Goal: Task Accomplishment & Management: Complete application form

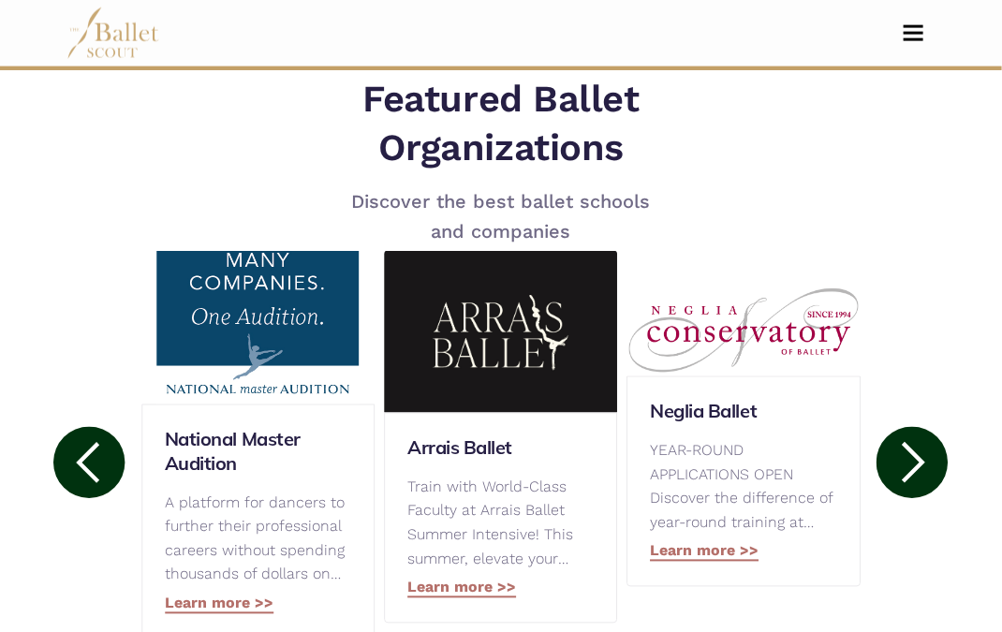
scroll to position [838, 0]
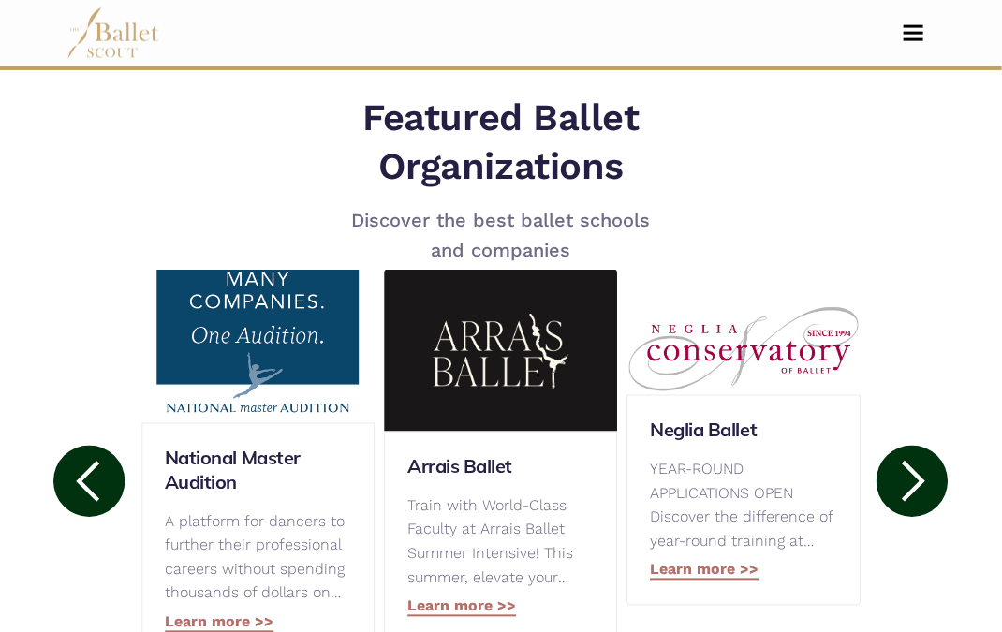
click at [588, 161] on h5 "Featured Ballet Organizations" at bounding box center [501, 142] width 420 height 97
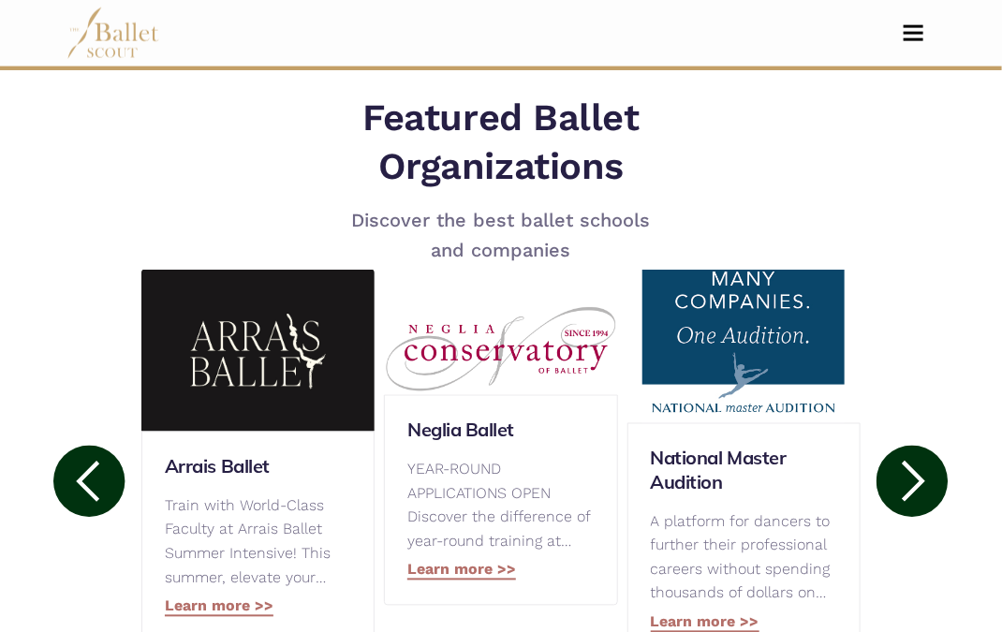
click at [909, 60] on nav "Home Search Organizations Programs Auditions Jobs" at bounding box center [501, 33] width 869 height 67
click at [908, 3] on nav "Home Search Organizations Programs Auditions Jobs" at bounding box center [501, 33] width 869 height 67
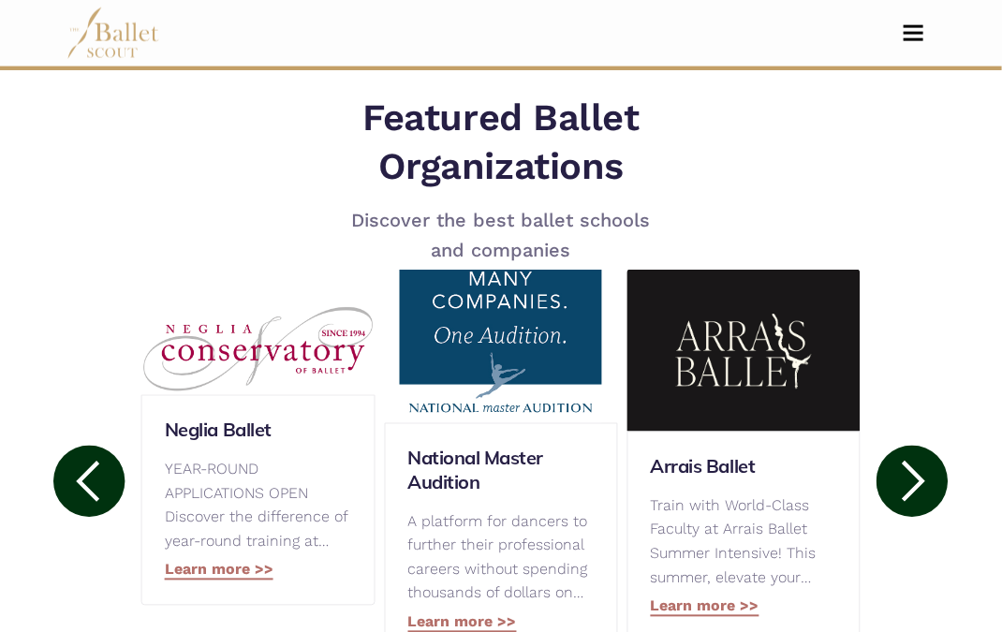
click at [912, 18] on nav "Home Search Organizations Programs Auditions Jobs" at bounding box center [501, 33] width 869 height 67
click at [915, 29] on button "Toggle navigation" at bounding box center [914, 33] width 44 height 18
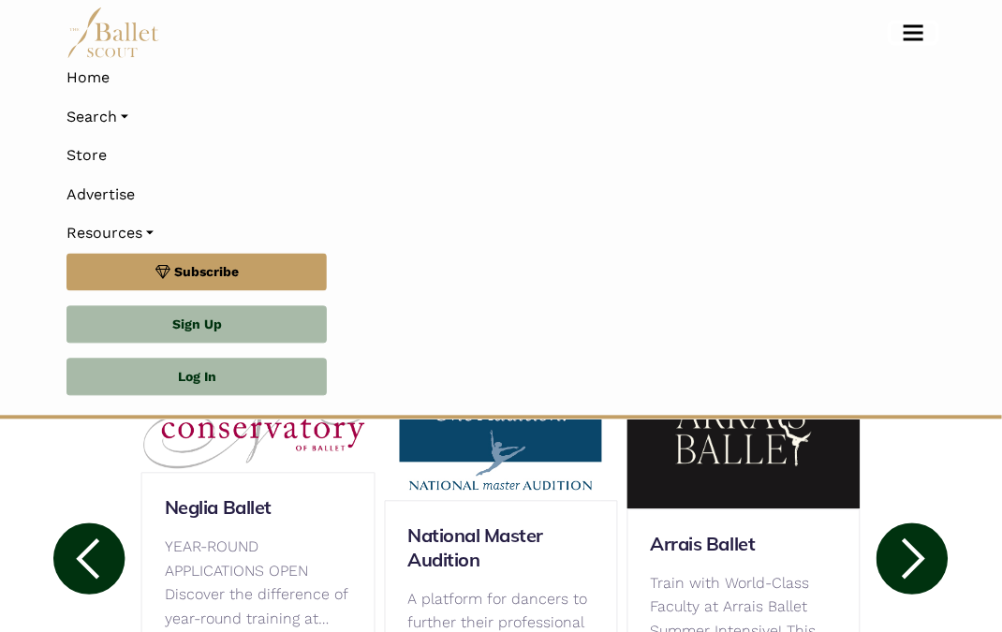
scroll to position [1187, 0]
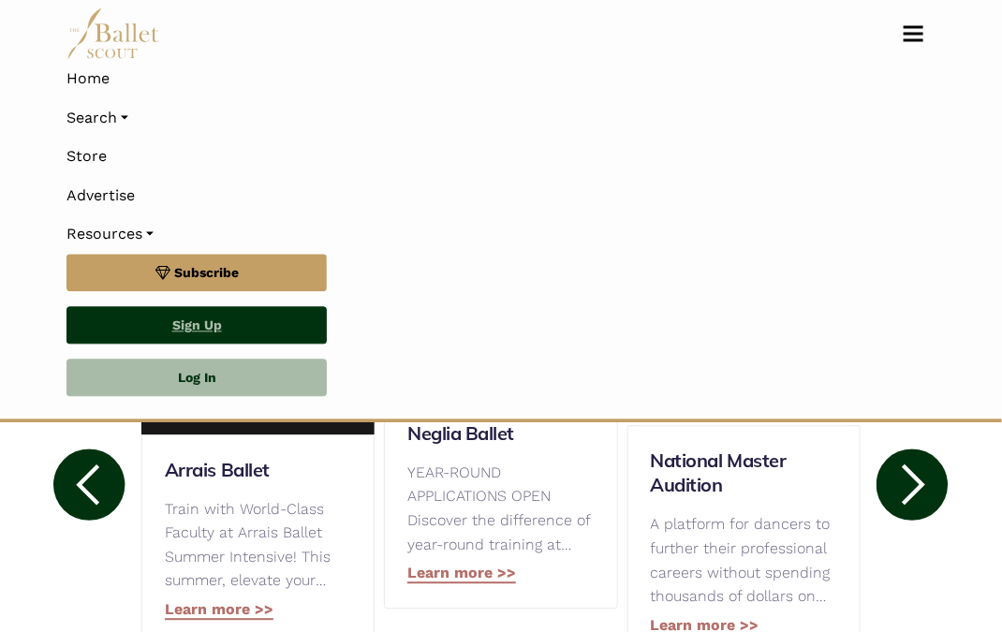
click at [264, 330] on link "Sign Up" at bounding box center [197, 324] width 260 height 37
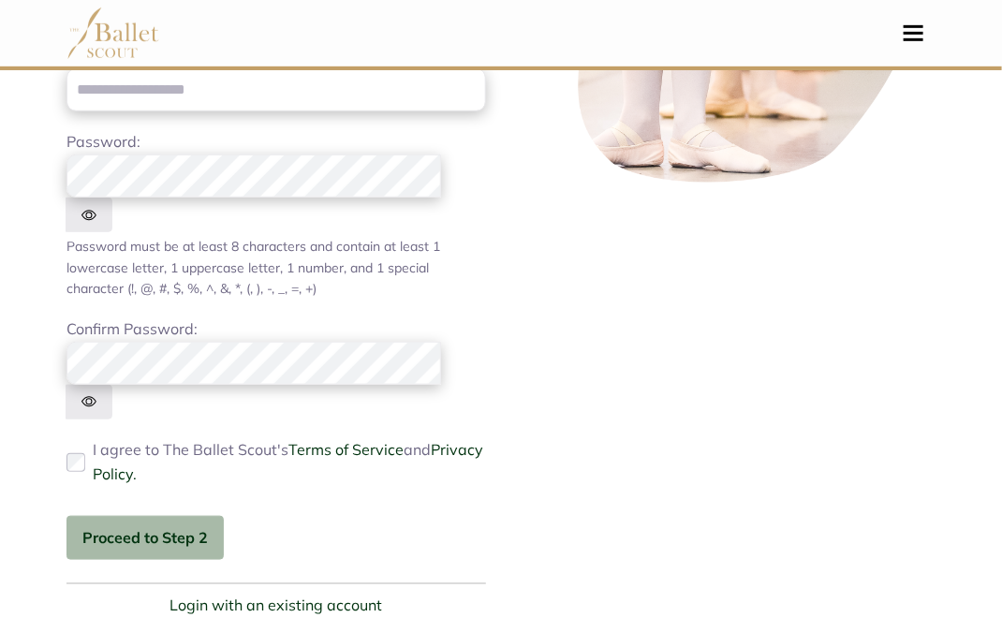
scroll to position [334, 0]
type input "**********"
click at [112, 198] on img at bounding box center [89, 215] width 47 height 35
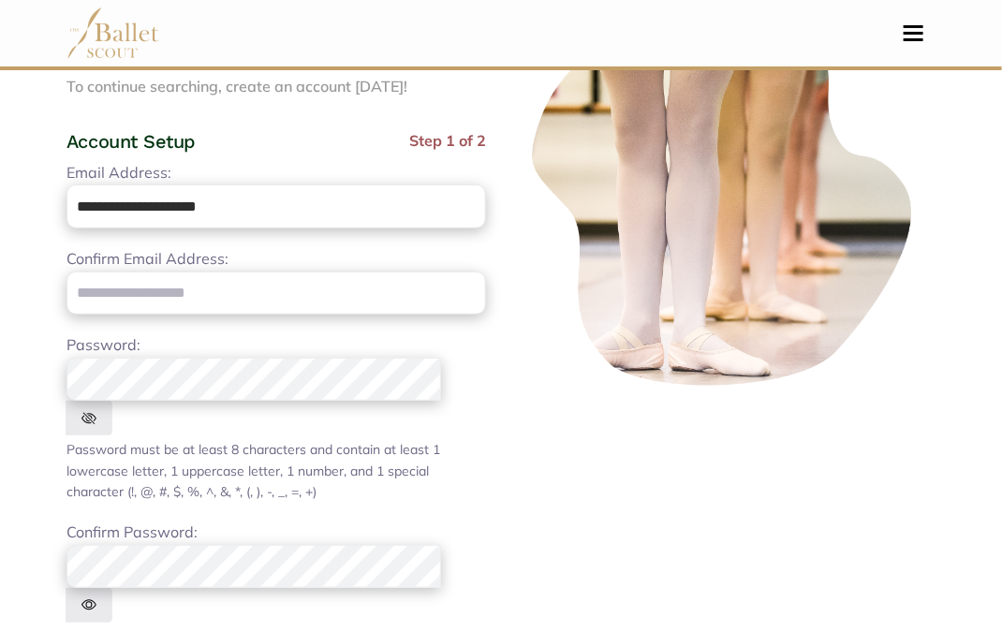
scroll to position [137, 0]
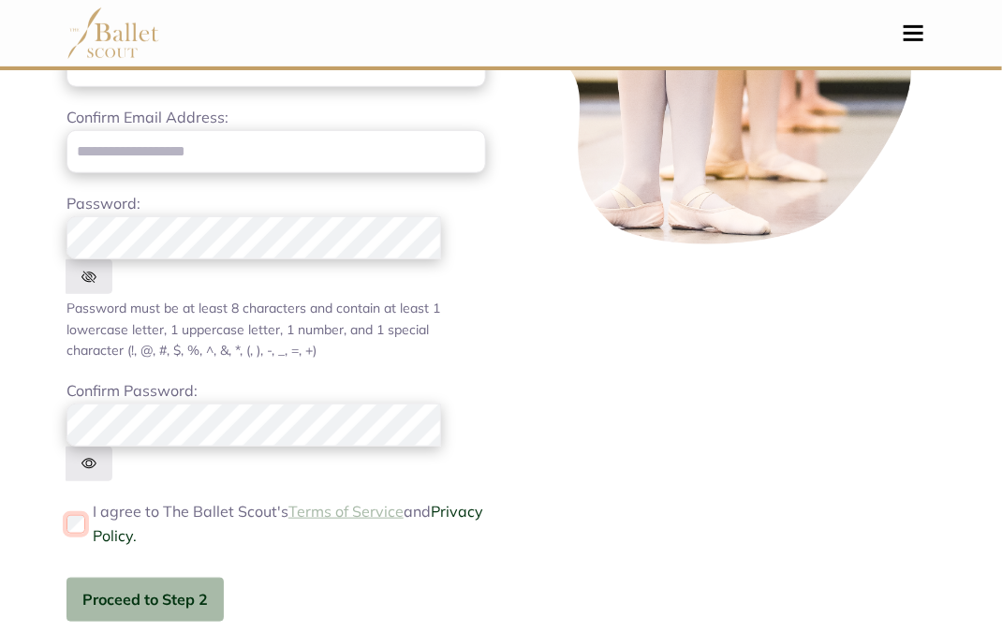
scroll to position [281, 0]
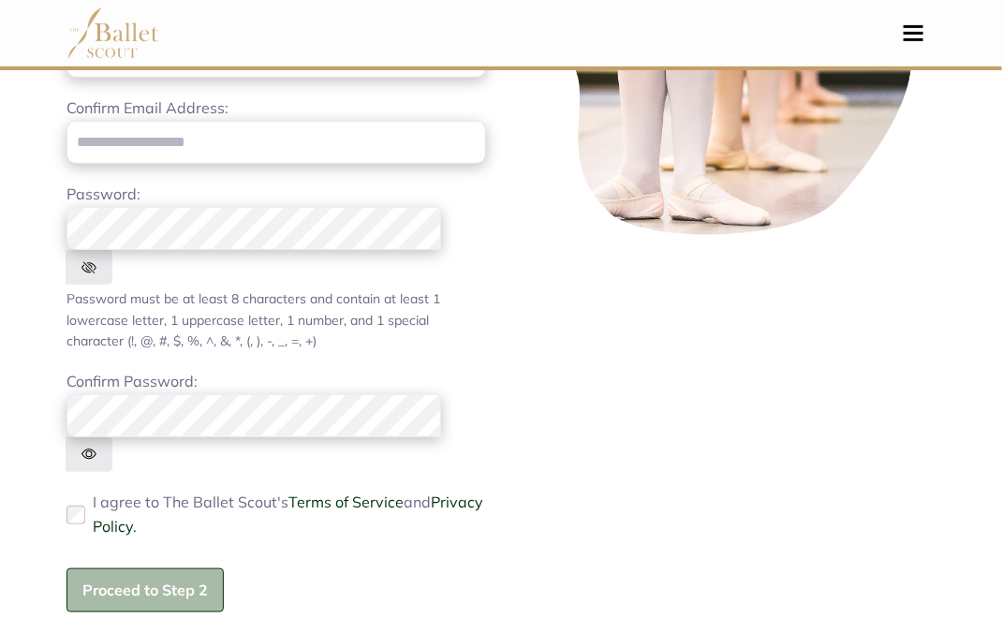
click at [187, 569] on button "Proceed to Step 2" at bounding box center [145, 591] width 157 height 44
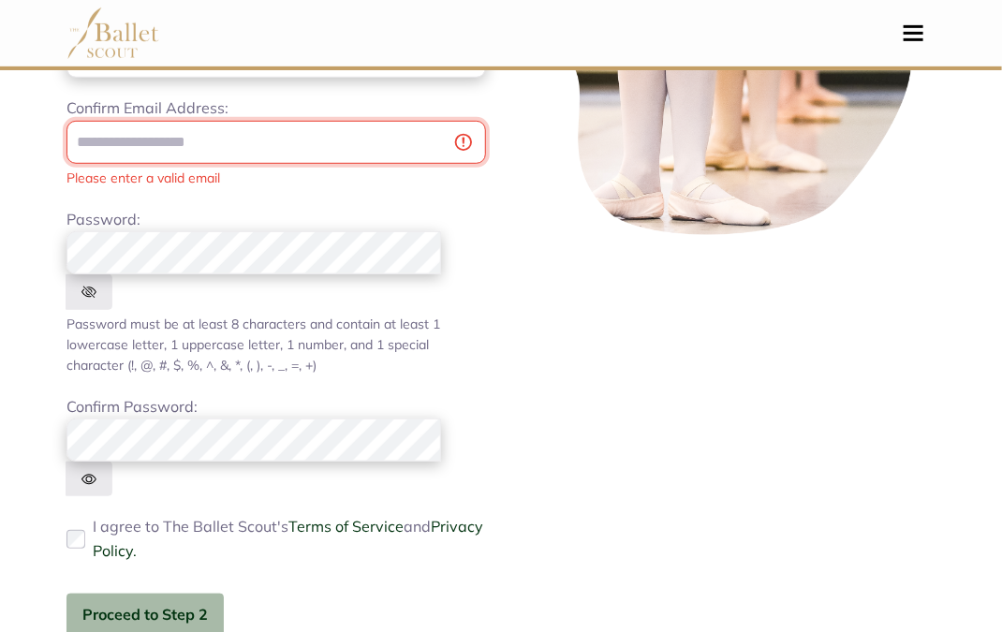
click at [316, 141] on input "email" at bounding box center [277, 143] width 420 height 44
type input "**********"
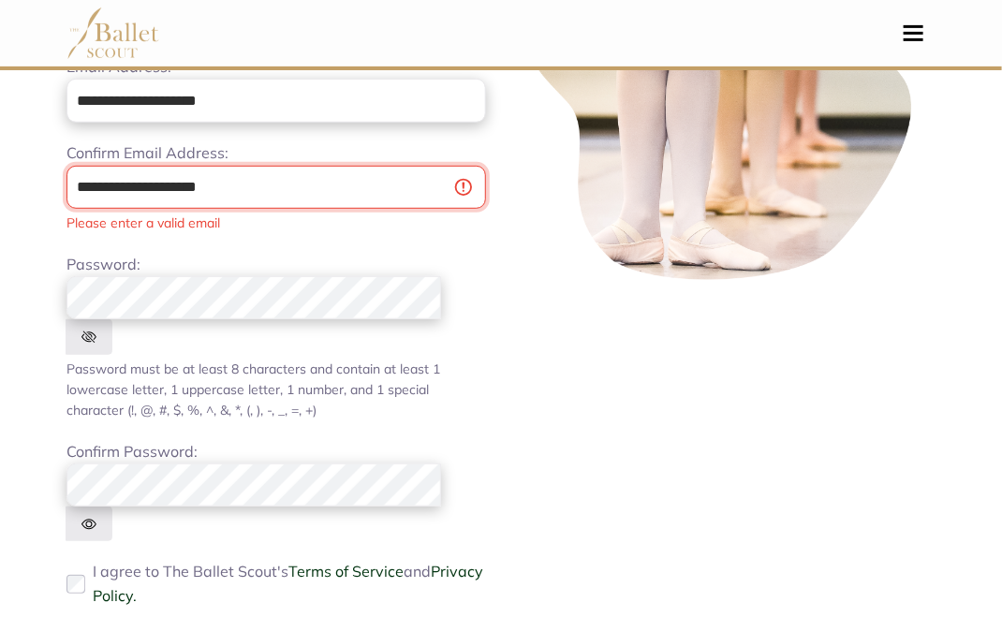
scroll to position [224, 0]
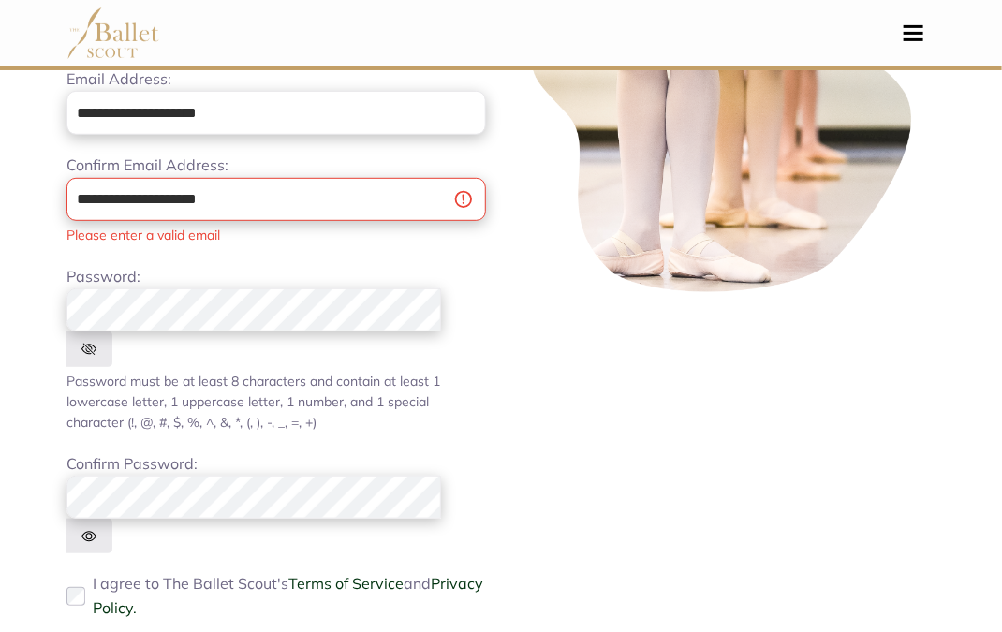
click at [618, 364] on div at bounding box center [726, 329] width 450 height 846
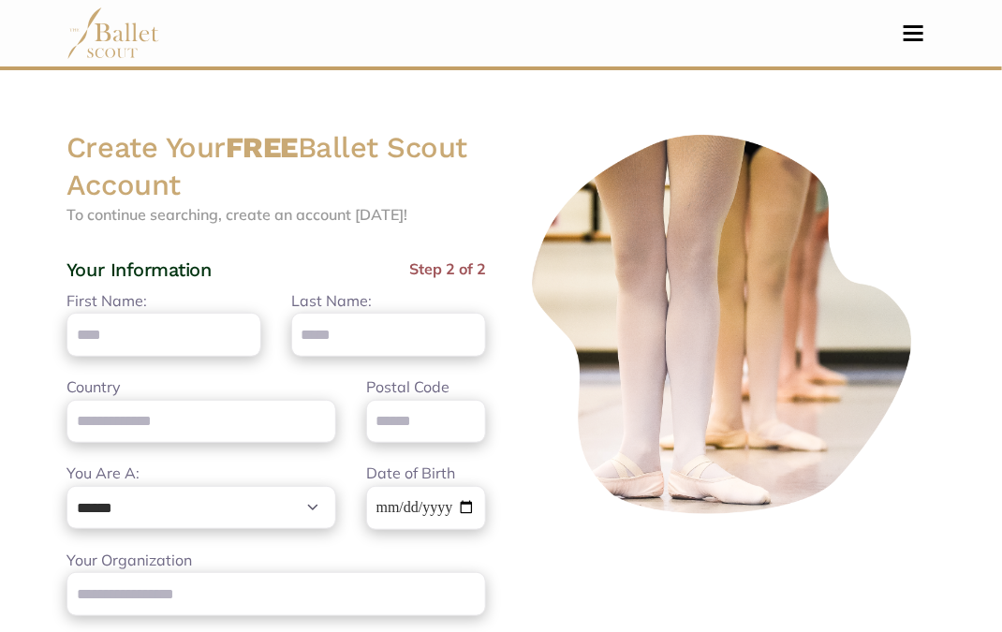
scroll to position [0, 0]
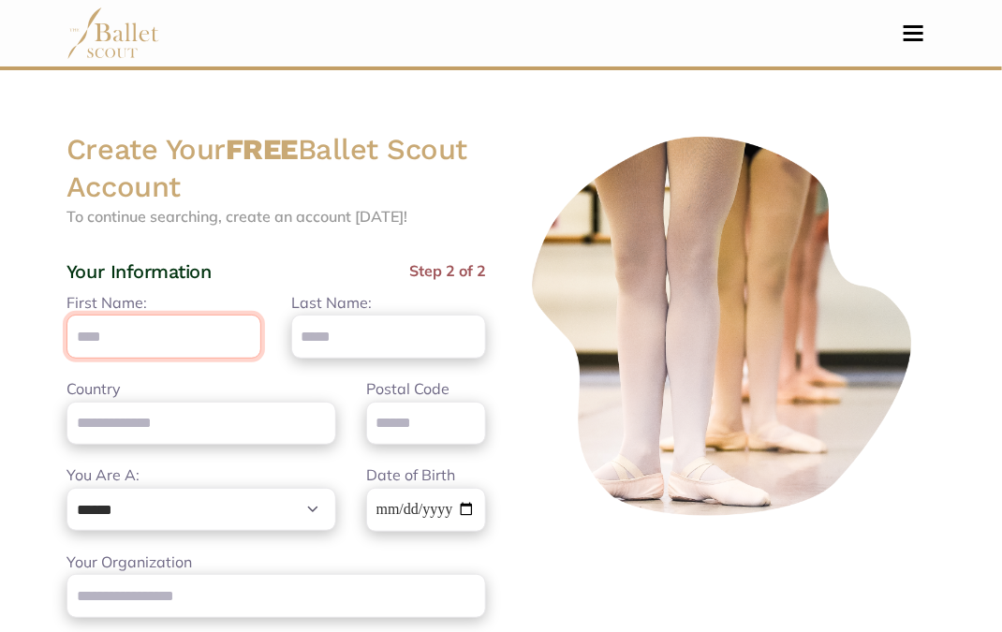
click at [190, 332] on input "First Name:" at bounding box center [164, 337] width 195 height 44
type input "*"
type input "********"
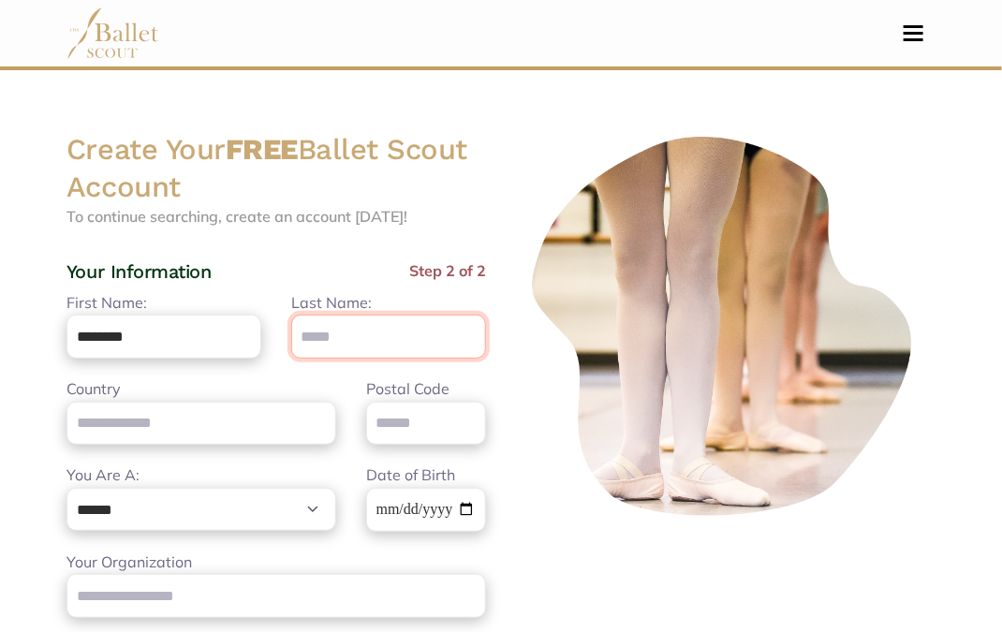
click at [393, 319] on input "Last Name:" at bounding box center [388, 337] width 195 height 44
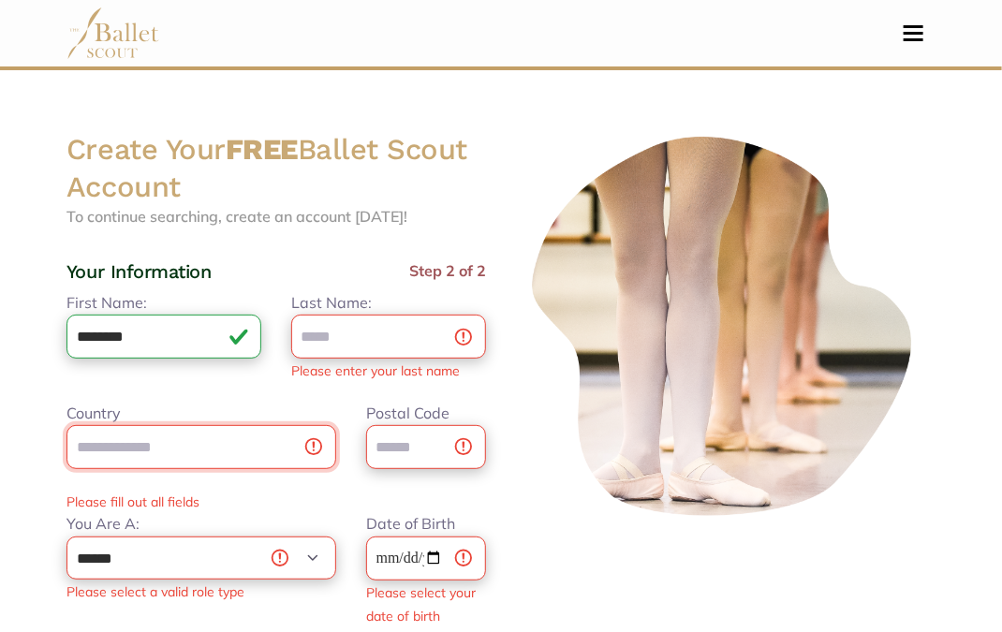
click at [318, 448] on input "Country" at bounding box center [202, 447] width 270 height 44
click at [323, 355] on input "Last Name:" at bounding box center [388, 337] width 195 height 44
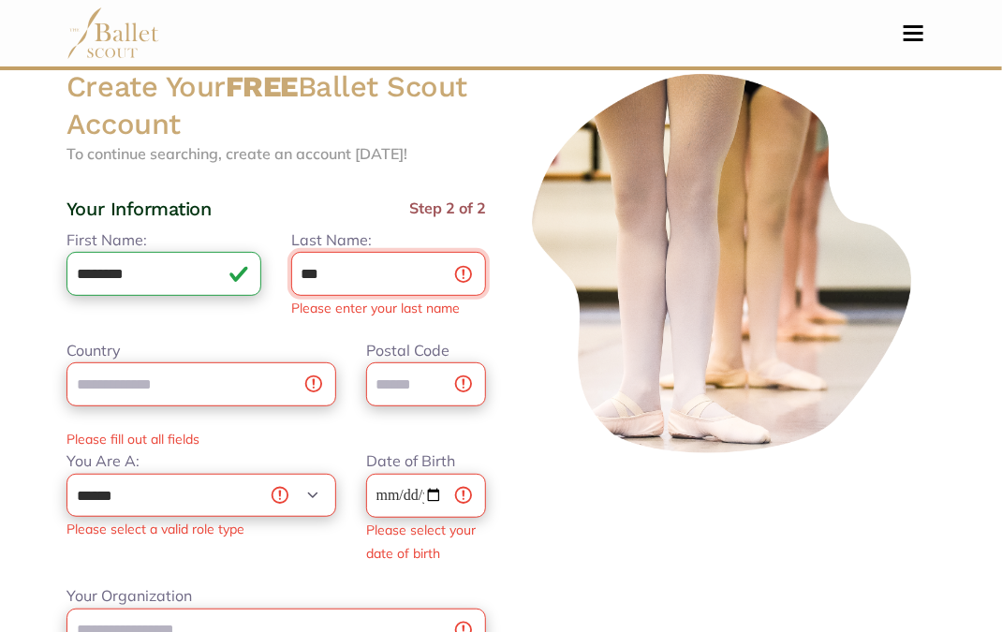
scroll to position [132, 0]
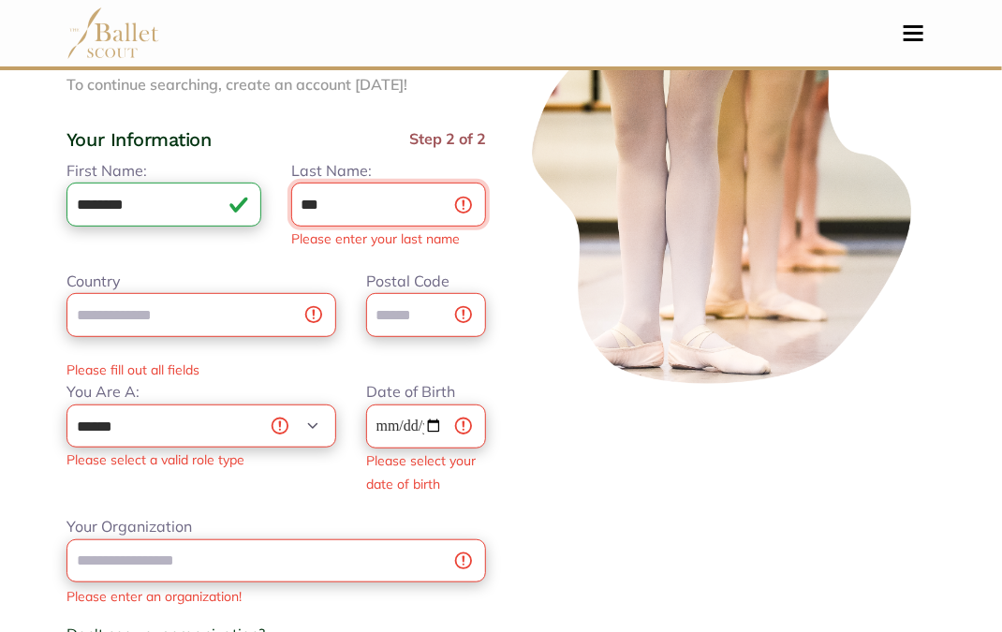
type input "***"
click at [667, 440] on div at bounding box center [726, 405] width 450 height 814
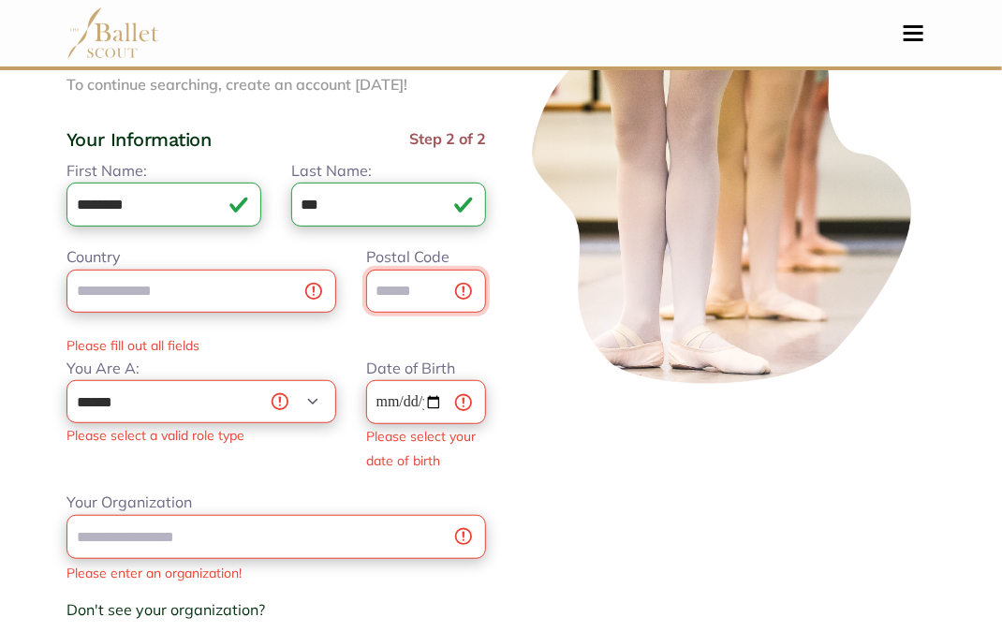
click at [465, 290] on input "Postal Code" at bounding box center [426, 292] width 120 height 44
click at [245, 413] on select "**********" at bounding box center [202, 401] width 270 height 43
select select "*"
click at [67, 380] on select "**********" at bounding box center [202, 401] width 270 height 43
click at [453, 385] on input "Date of Birth" at bounding box center [426, 402] width 120 height 44
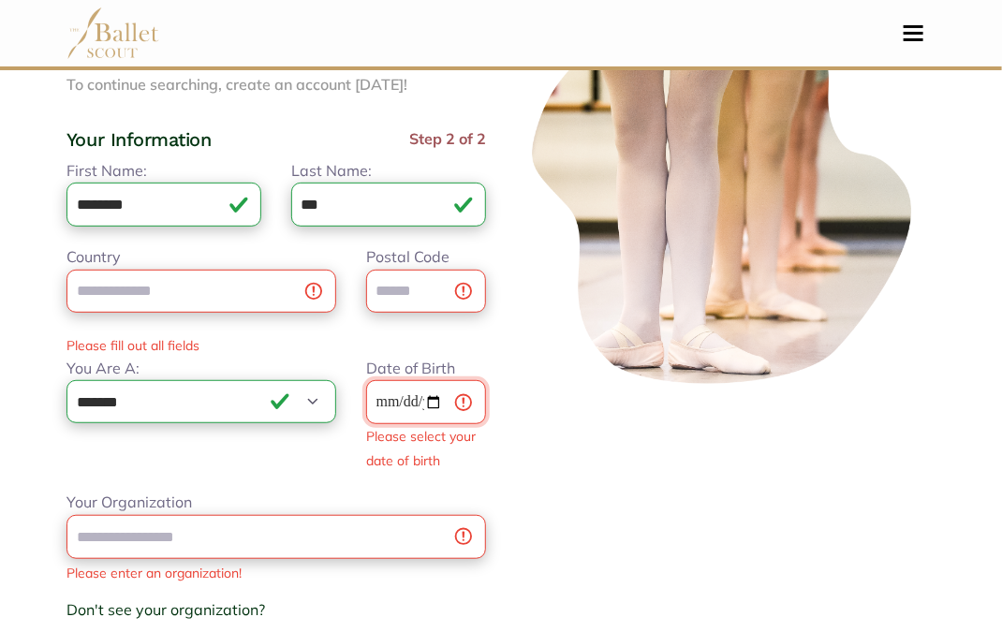
click at [469, 398] on input "Date of Birth" at bounding box center [426, 402] width 120 height 44
click at [400, 408] on input "Date of Birth" at bounding box center [426, 402] width 120 height 44
click at [432, 409] on input "Date of Birth" at bounding box center [426, 402] width 120 height 44
type input "**********"
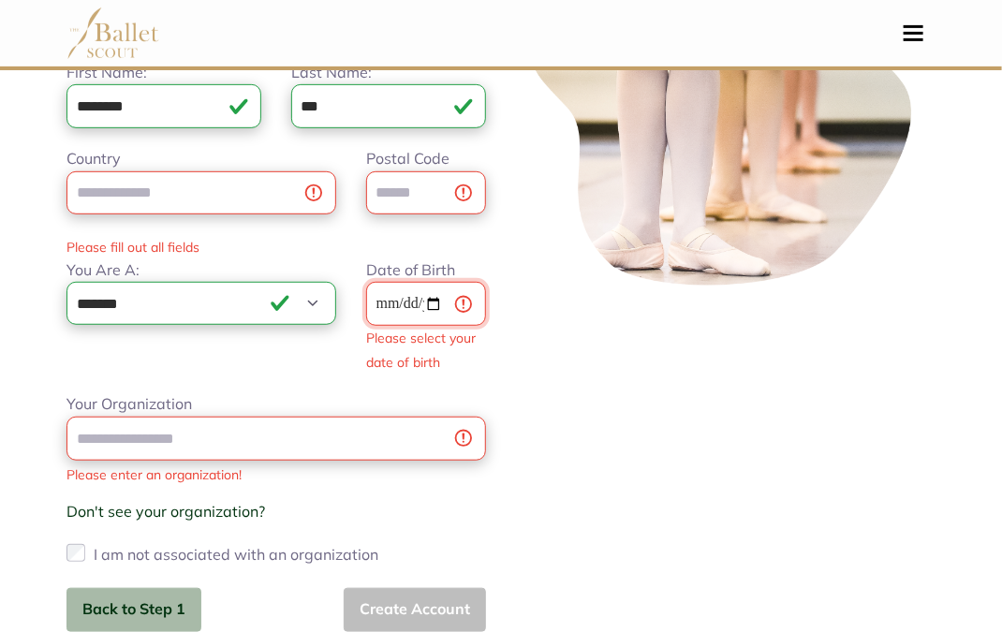
scroll to position [248, 0]
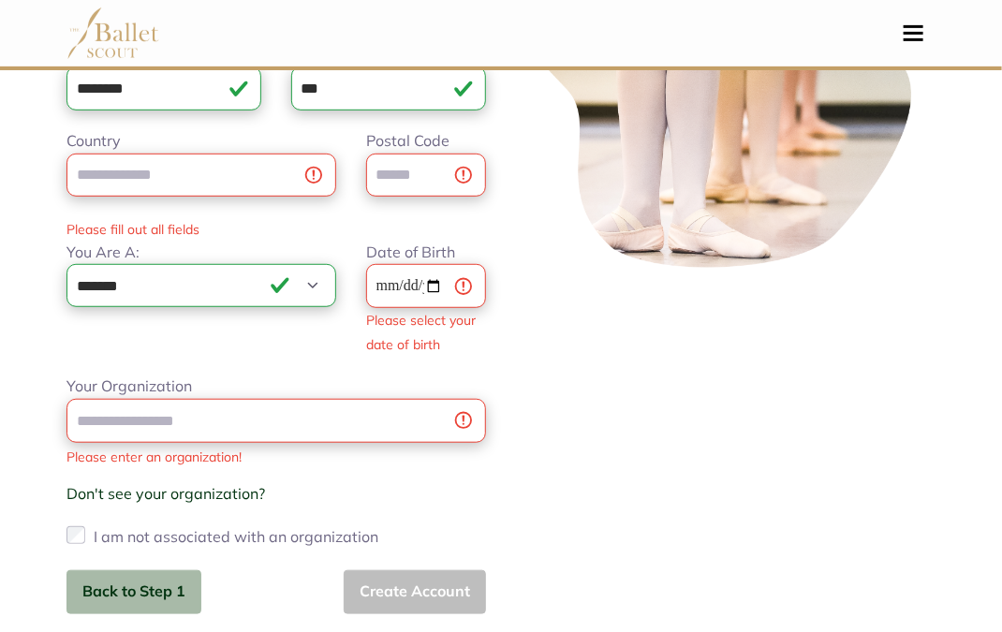
click at [546, 275] on div at bounding box center [726, 277] width 450 height 790
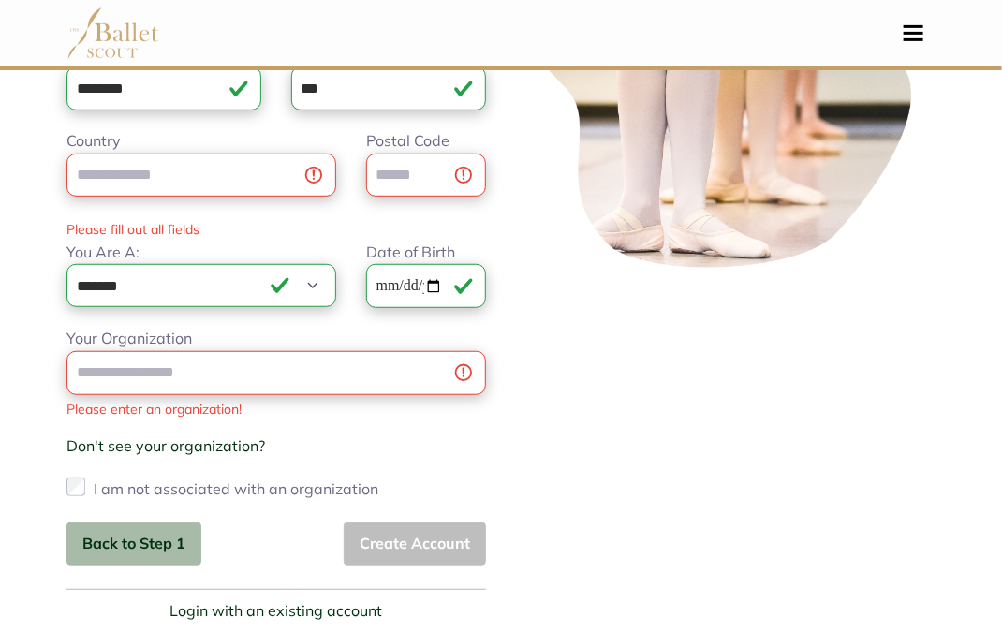
click at [212, 482] on label "I am not associated with an organization" at bounding box center [236, 489] width 285 height 30
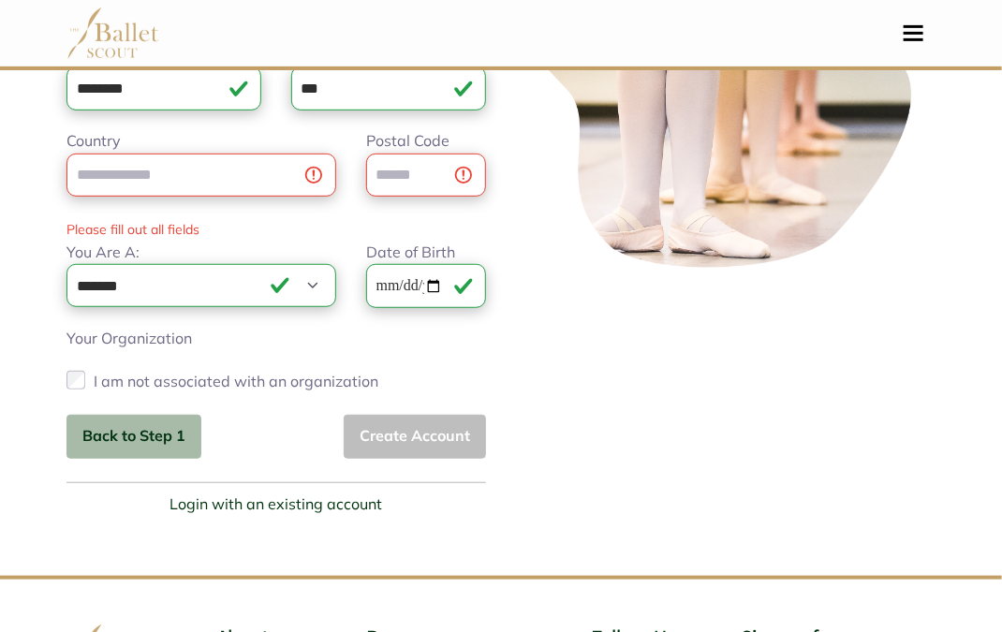
click at [585, 373] on div at bounding box center [726, 199] width 450 height 634
click at [439, 432] on div "Back to Step 1 Create Account" at bounding box center [277, 437] width 420 height 44
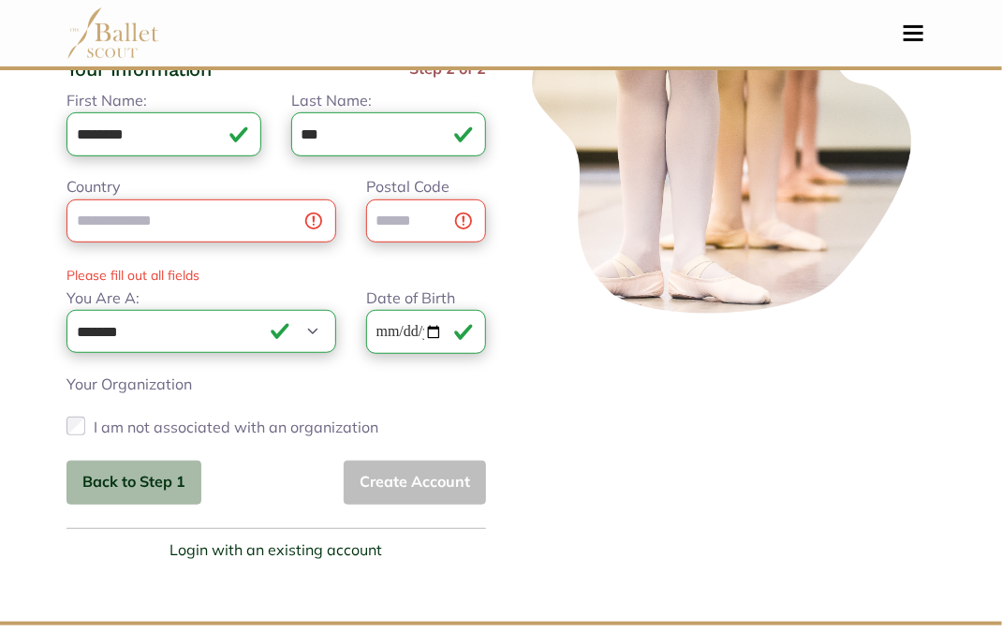
scroll to position [171, 0]
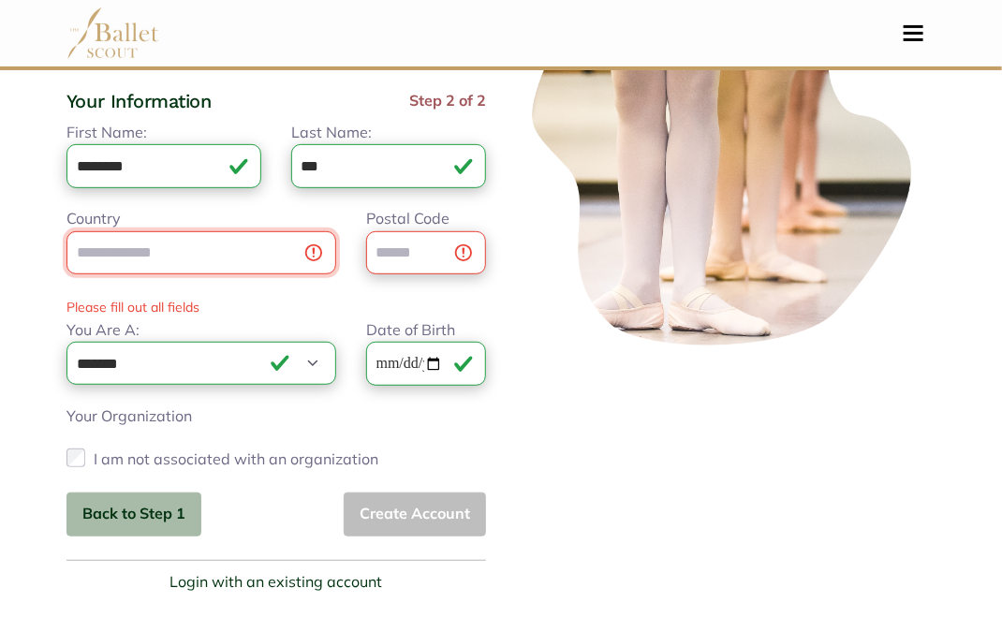
click at [228, 239] on input "Country" at bounding box center [202, 253] width 270 height 44
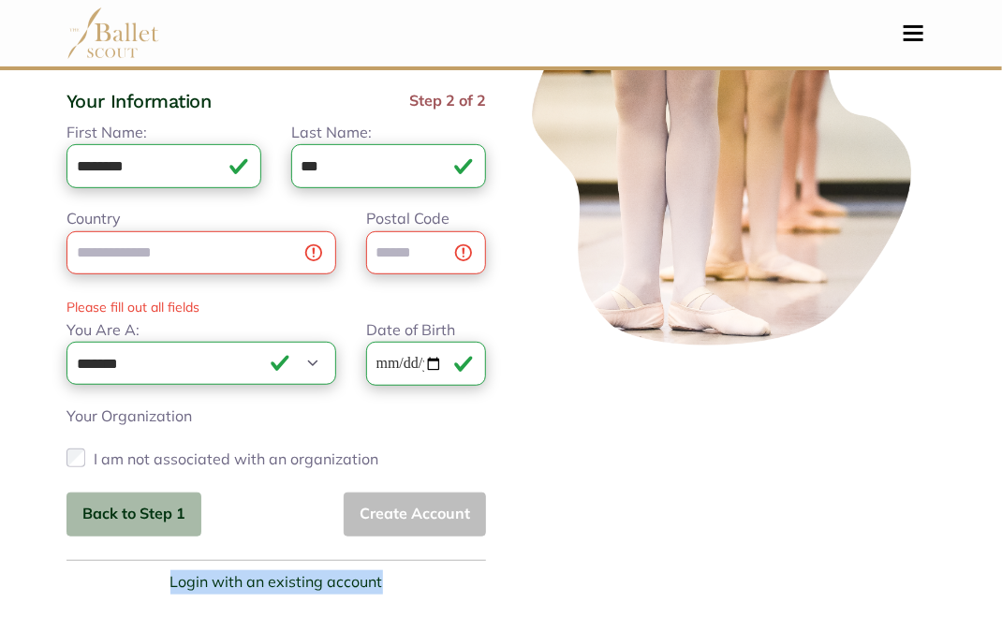
click at [601, 479] on div at bounding box center [726, 277] width 450 height 634
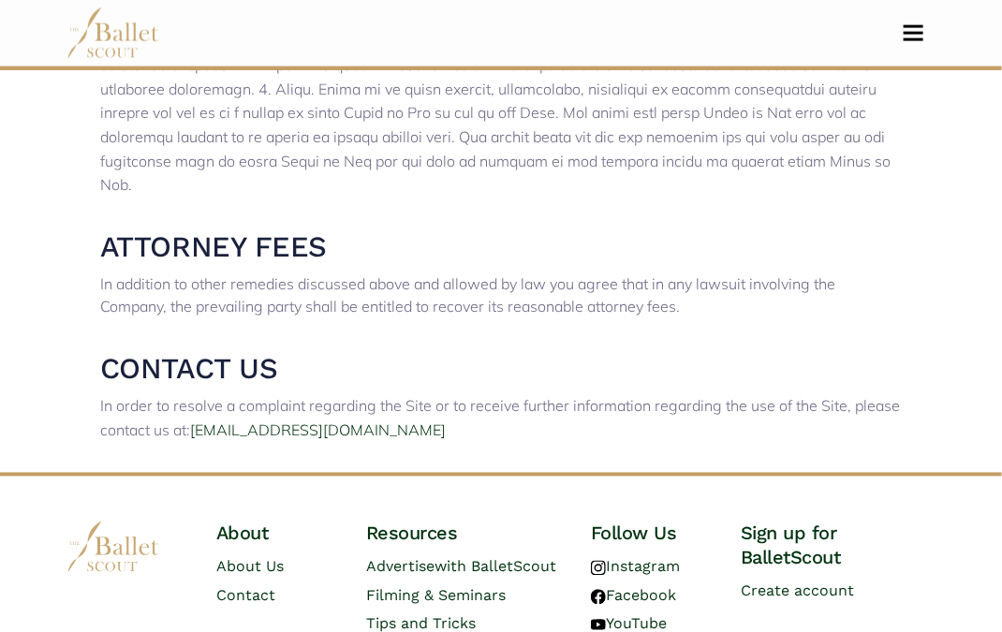
scroll to position [5453, 0]
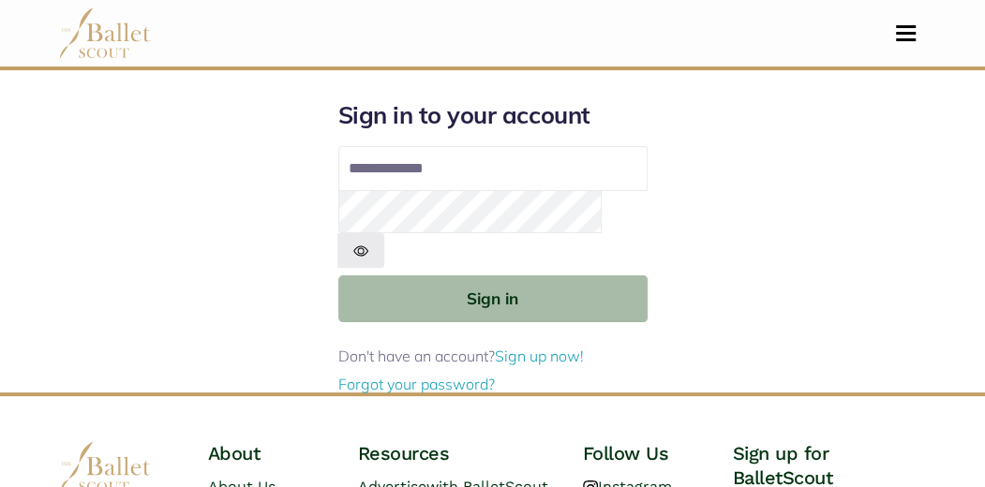
type input "**********"
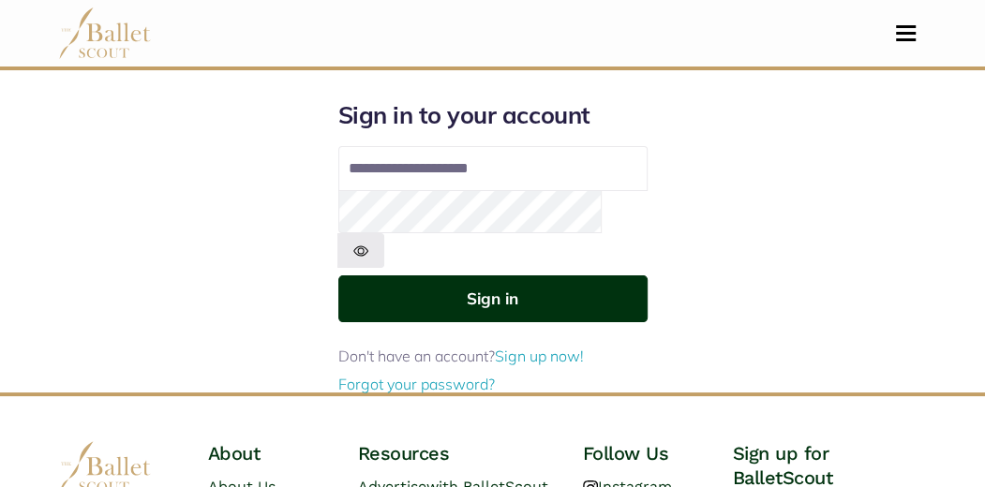
click at [602, 275] on button "Sign in" at bounding box center [492, 298] width 309 height 46
